Goal: Information Seeking & Learning: Learn about a topic

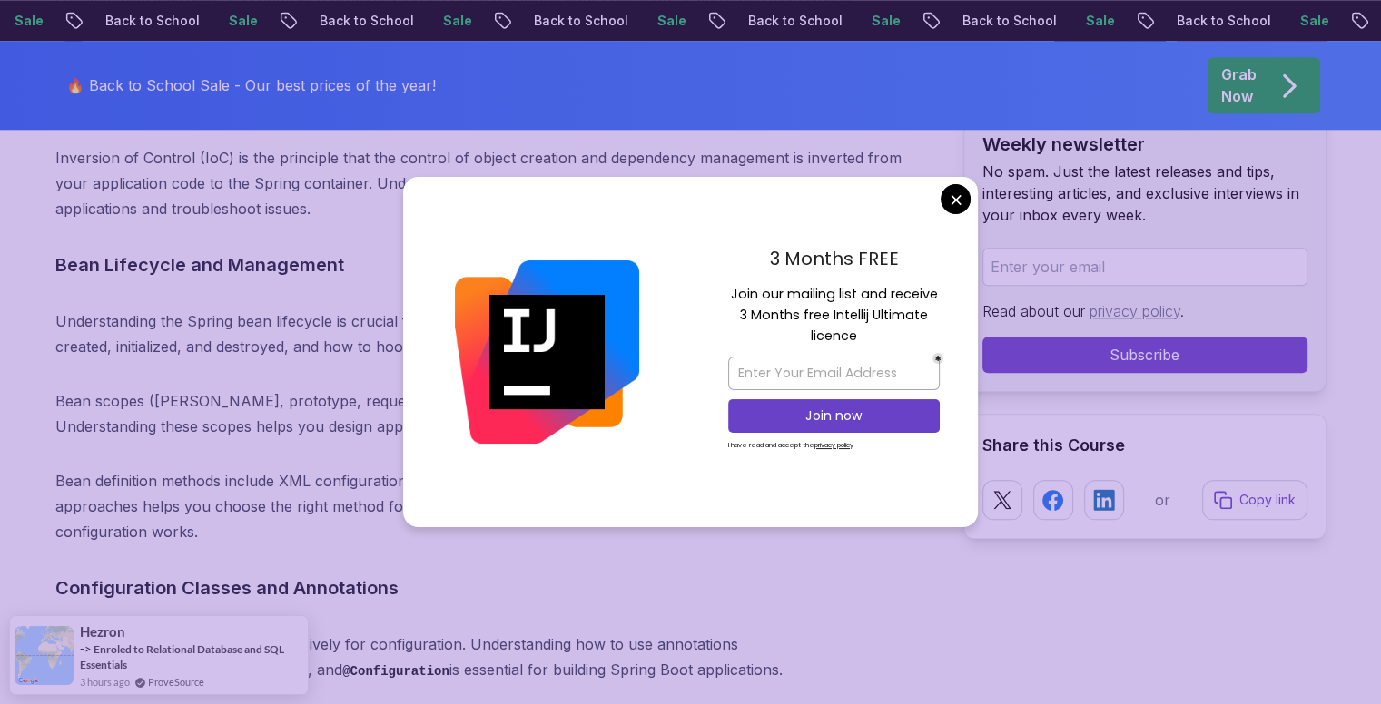
scroll to position [8897, 0]
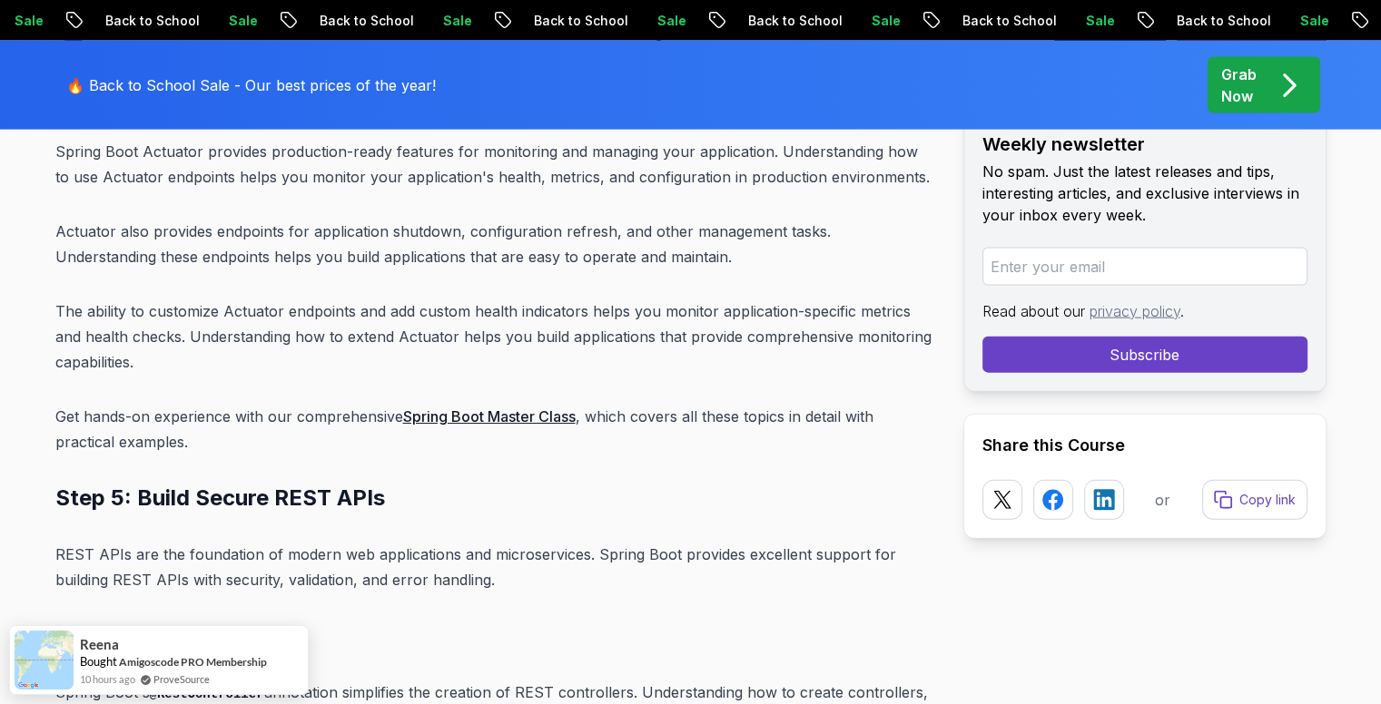
scroll to position [10894, 0]
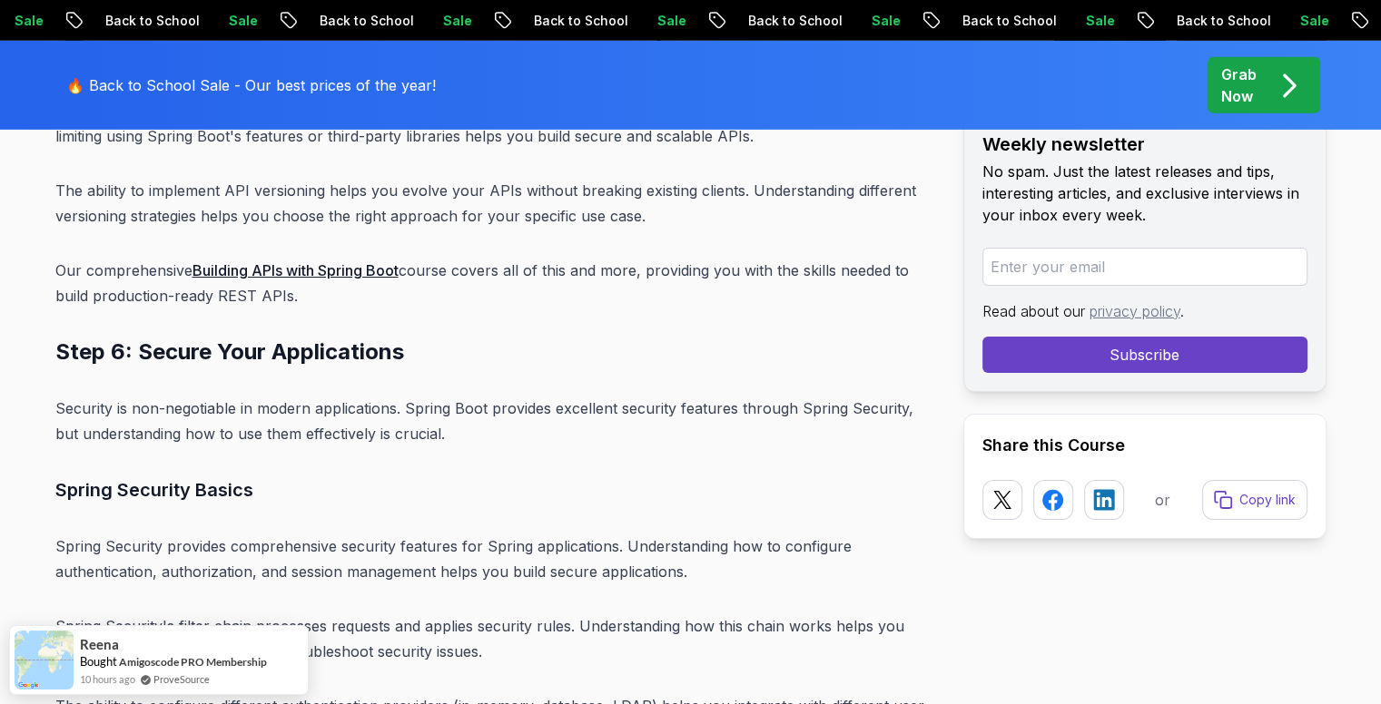
drag, startPoint x: 447, startPoint y: 556, endPoint x: 447, endPoint y: 538, distance: 18.2
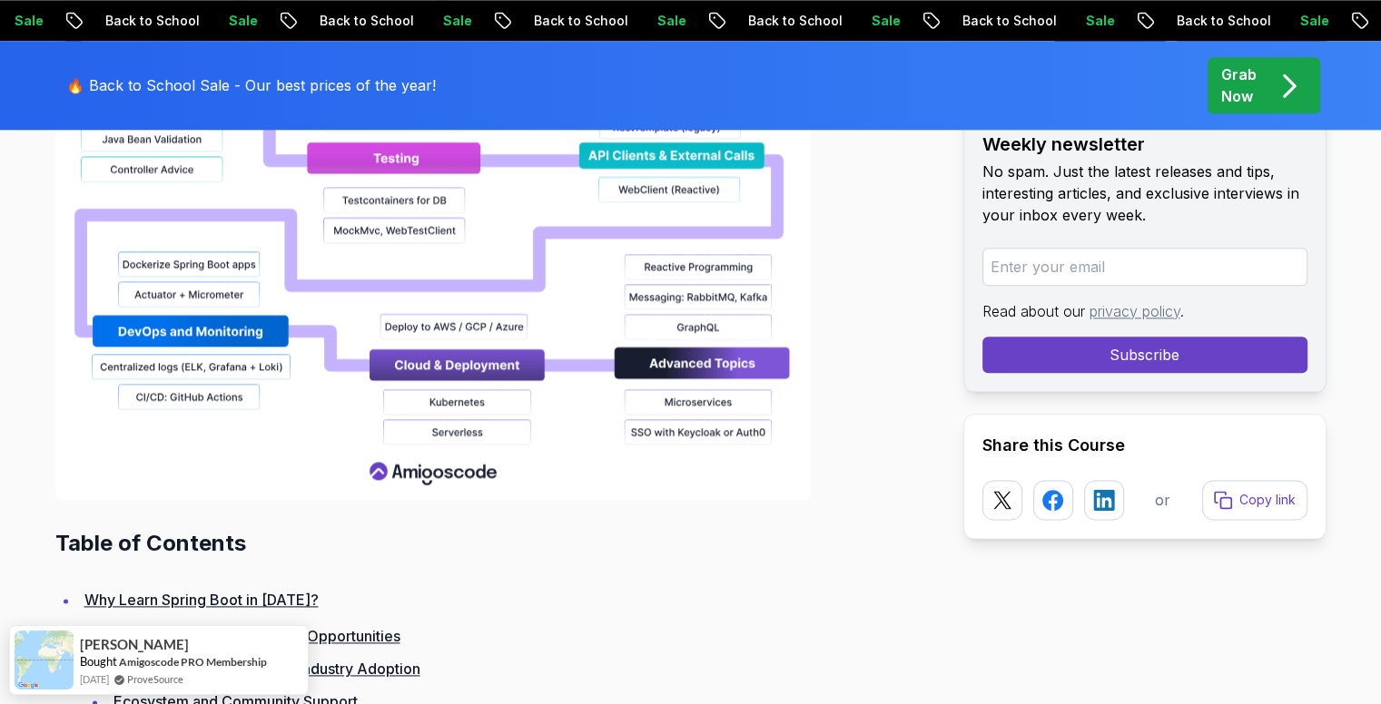
scroll to position [1865, 0]
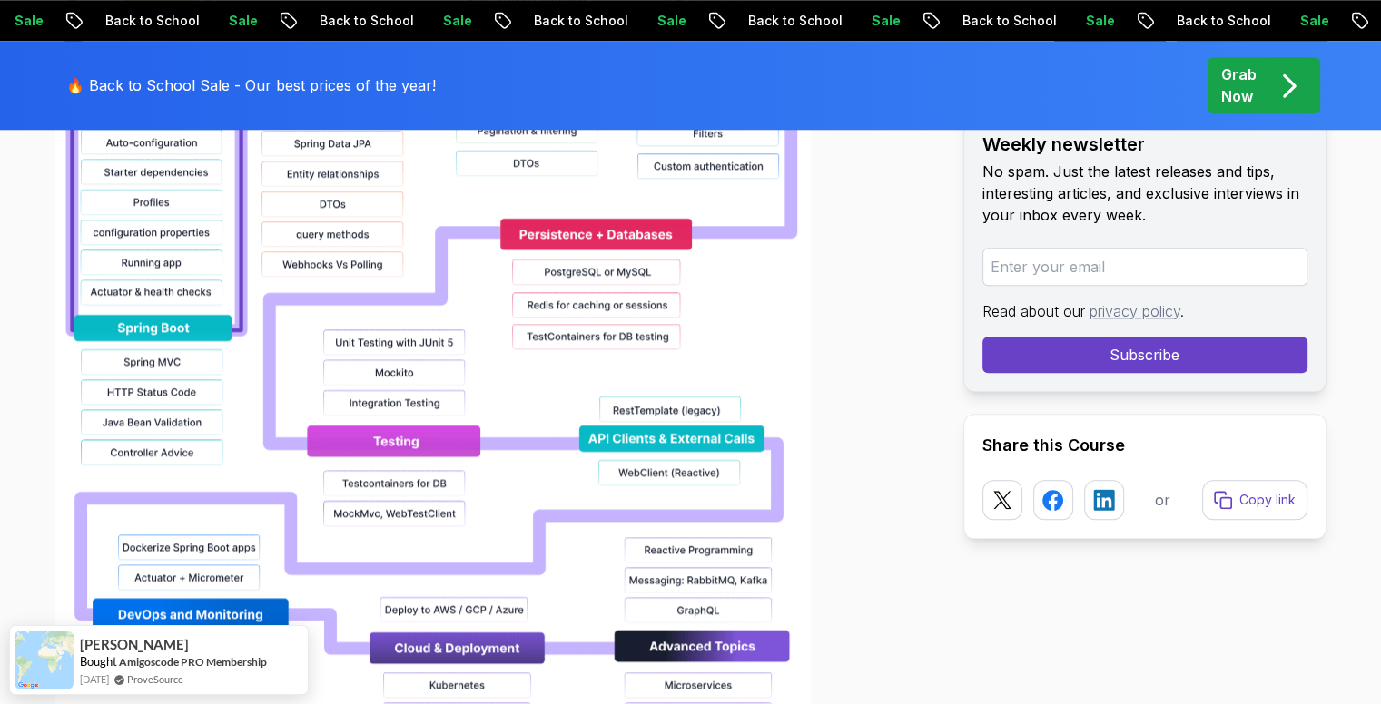
drag, startPoint x: 419, startPoint y: 330, endPoint x: 937, endPoint y: 389, distance: 521.7
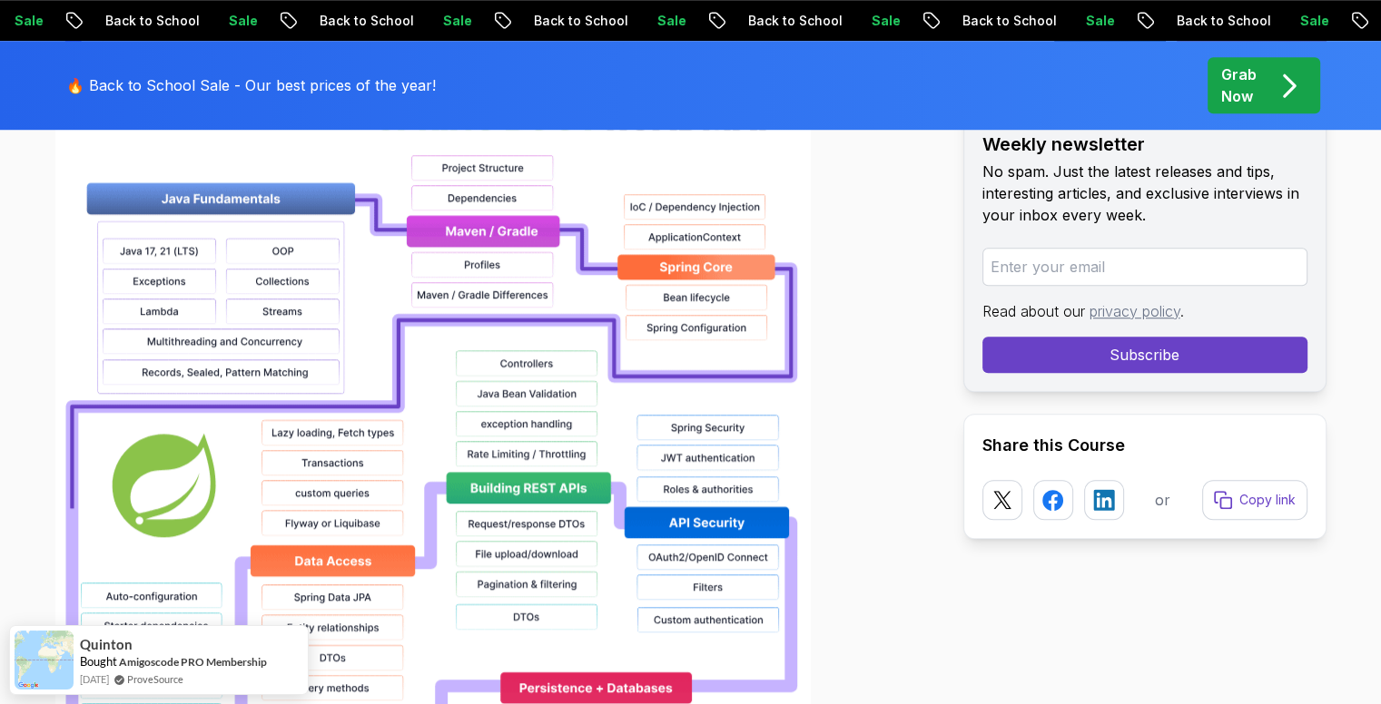
scroll to position [1380, 0]
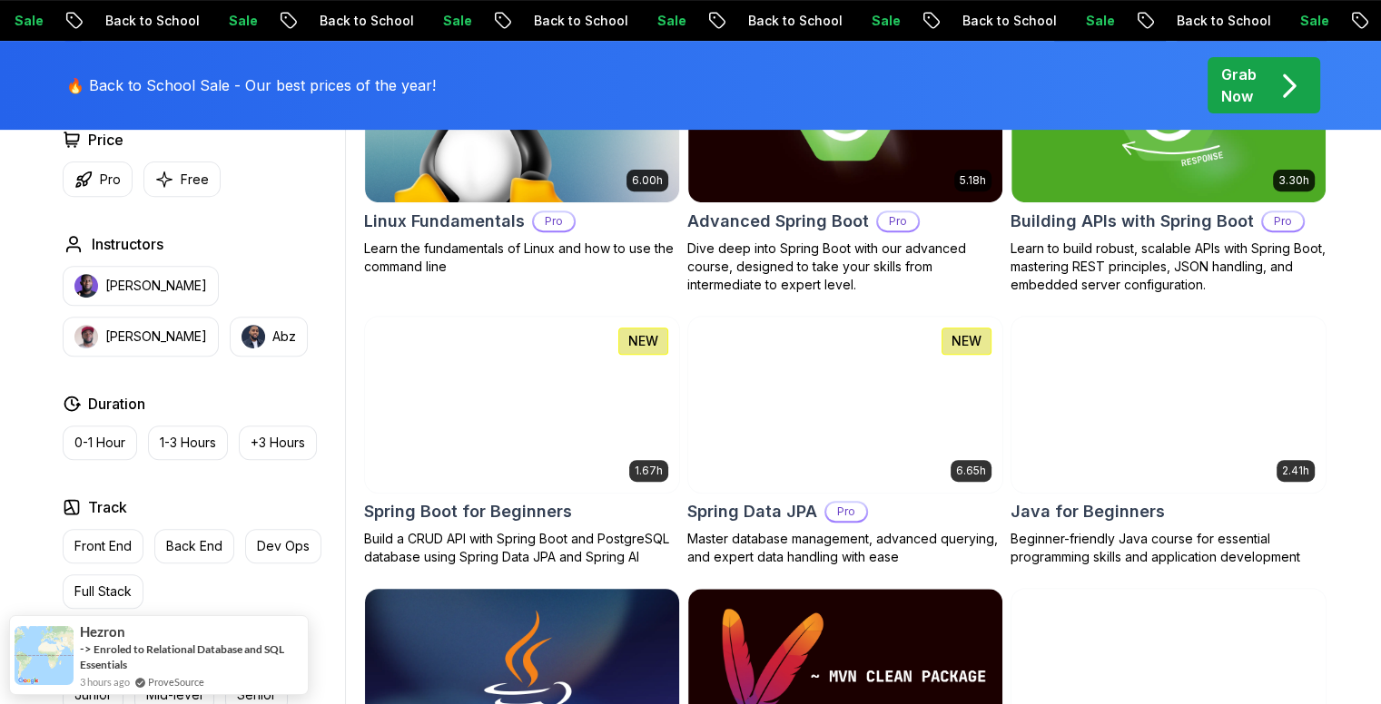
scroll to position [665, 0]
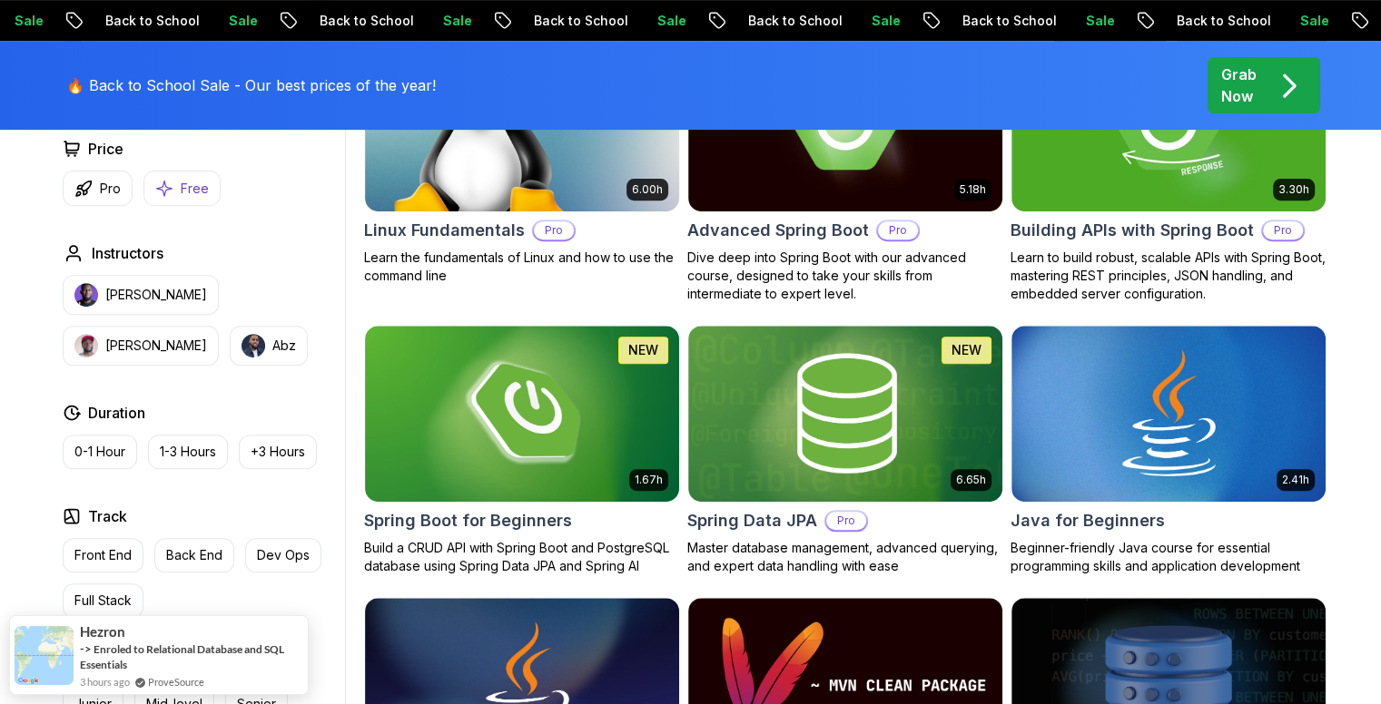
click at [183, 187] on p "Free" at bounding box center [195, 189] width 28 height 18
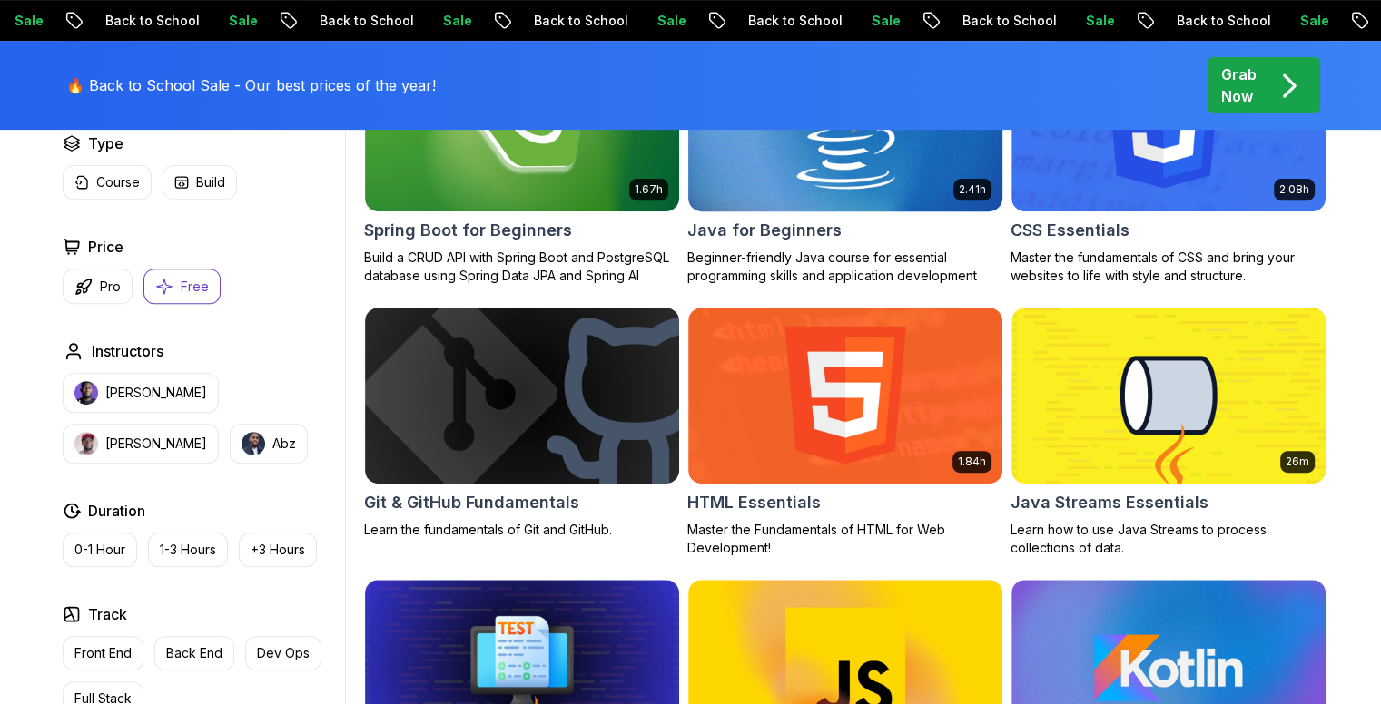
click at [943, 195] on body "Sale Back to School Sale Back to School Sale Back to School Sale Back to School…" at bounding box center [690, 695] width 1381 height 2721
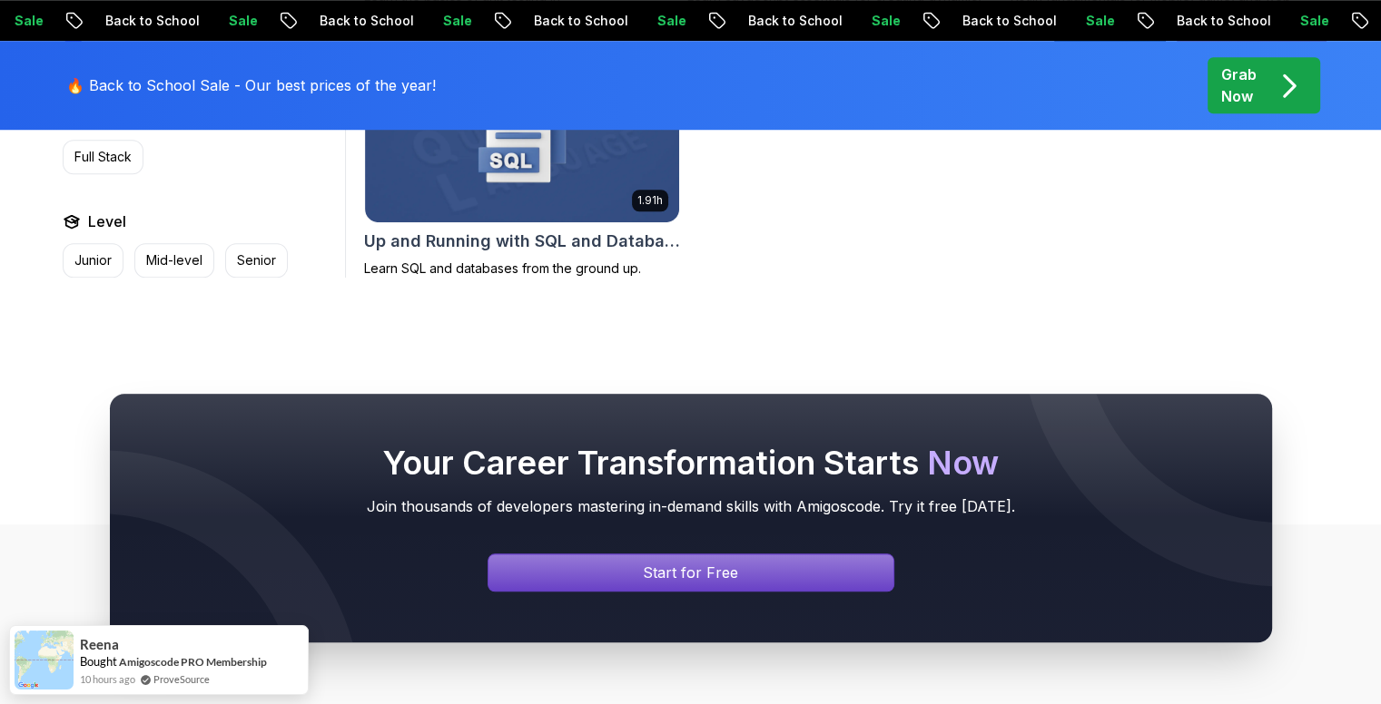
scroll to position [1452, 0]
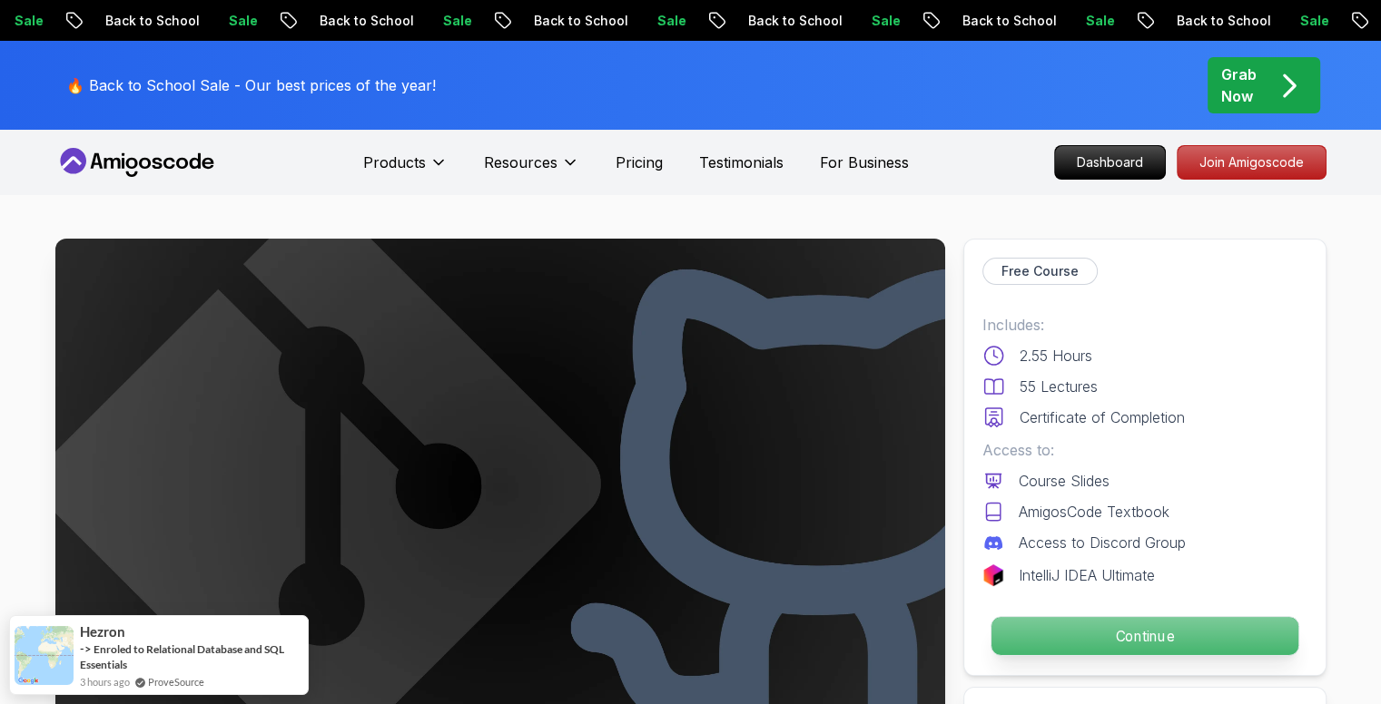
click at [1118, 631] on p "Continue" at bounding box center [1143, 636] width 307 height 38
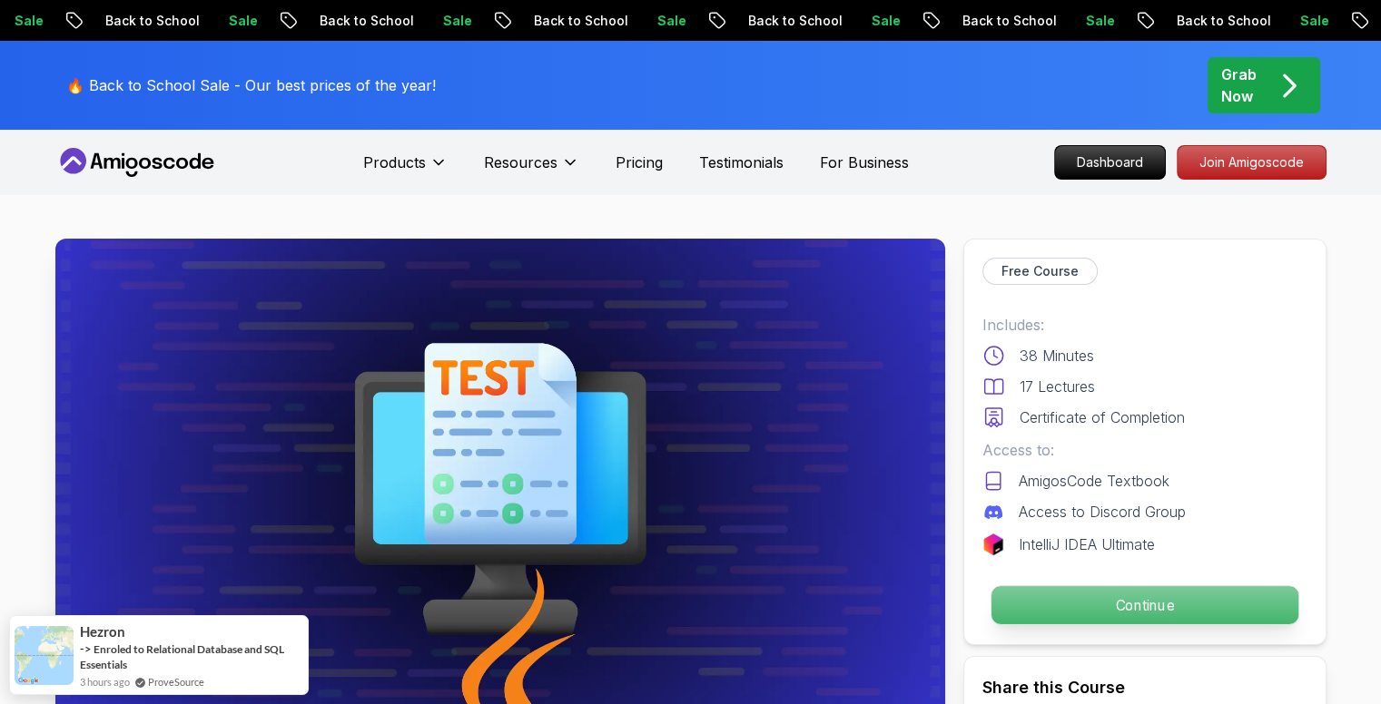
click at [1071, 596] on p "Continue" at bounding box center [1143, 605] width 307 height 38
